Goal: Task Accomplishment & Management: Use online tool/utility

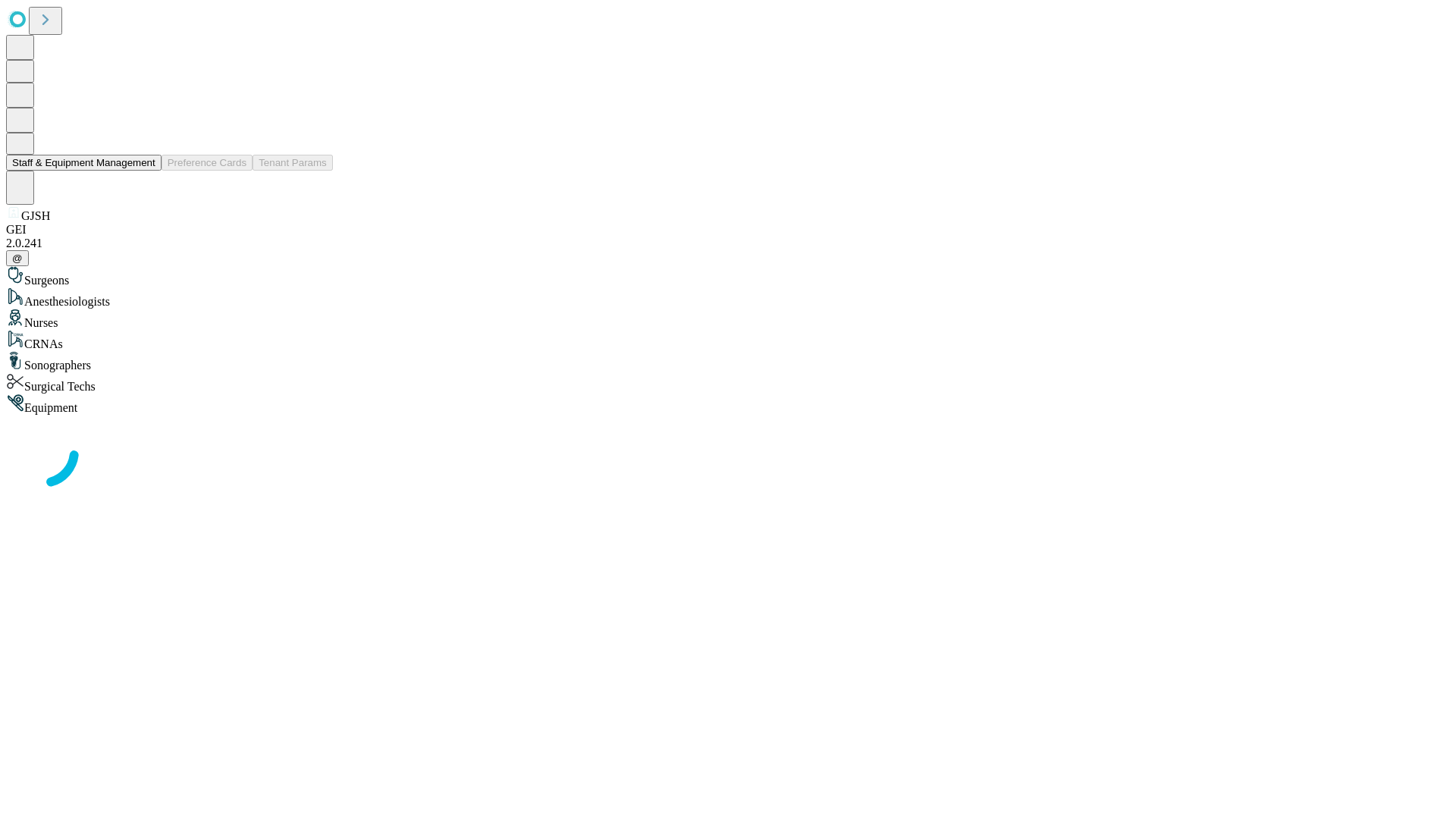
click at [145, 170] on button "Staff & Equipment Management" at bounding box center [83, 162] width 156 height 15
